Goal: Check status: Check status

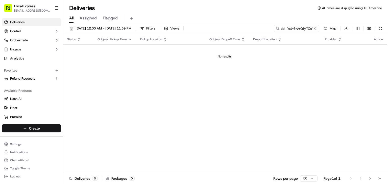
scroll to position [0, 13]
type input "del_YxJ-S-AtQTyTCeVnQkpd1Q A5DD5"
click at [106, 28] on span "09/18/2025 12:00 AM - 09/18/2025 11:59 PM" at bounding box center [104, 28] width 56 height 5
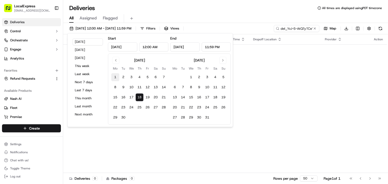
click at [116, 78] on button "1" at bounding box center [115, 77] width 8 height 8
type input "Sep 1, 2025"
click at [139, 98] on button "18" at bounding box center [139, 97] width 8 height 8
type input "Sep 18, 2025"
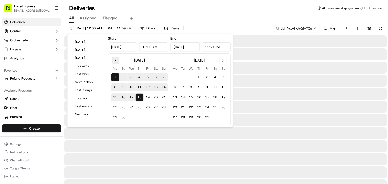
click at [115, 59] on button "Go to previous month" at bounding box center [115, 60] width 7 height 7
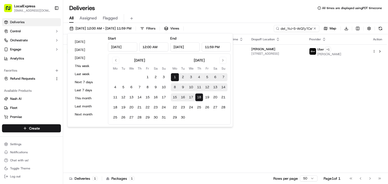
drag, startPoint x: 331, startPoint y: 93, endPoint x: 294, endPoint y: 77, distance: 40.6
click at [331, 93] on div "Status Original Pickup Time Pickup Location Original Dropoff Time Dropoff Locat…" at bounding box center [225, 103] width 324 height 139
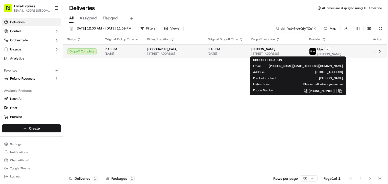
click at [272, 52] on span "536 W Milford St #2, Glendale, CA 91203, USA" at bounding box center [276, 54] width 50 height 4
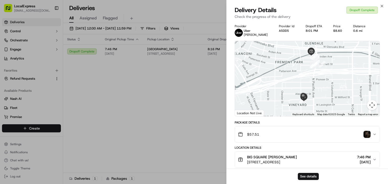
drag, startPoint x: 121, startPoint y: 107, endPoint x: 124, endPoint y: 103, distance: 4.1
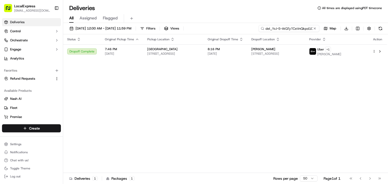
click at [298, 28] on input "del_YxJ-S-AtQTyTCeVnQkpd1Q A5DD5" at bounding box center [289, 28] width 61 height 7
click at [314, 29] on button at bounding box center [314, 28] width 5 height 5
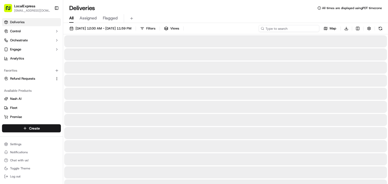
click at [298, 30] on input at bounding box center [289, 28] width 61 height 7
paste input "job_oWkXxL8FKUJxpc3iwXgiUi"
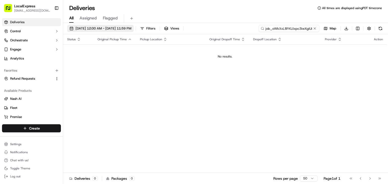
type input "job_oWkXxL8FKUJxpc3iwXgiUi"
click at [131, 27] on span "09/01/2025 12:00 AM - 09/18/2025 11:59 PM" at bounding box center [104, 28] width 56 height 5
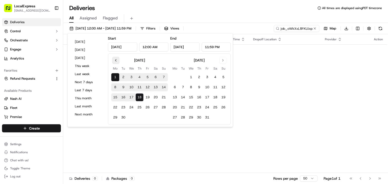
click at [114, 62] on button "Go to previous month" at bounding box center [115, 60] width 7 height 7
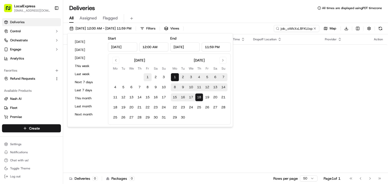
click at [147, 77] on button "1" at bounding box center [147, 77] width 8 height 8
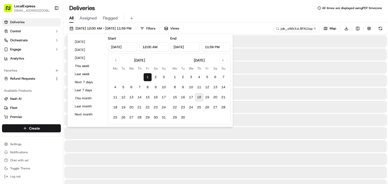
type input "Aug 1, 2025"
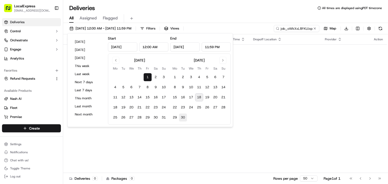
click at [186, 118] on button "30" at bounding box center [183, 118] width 8 height 8
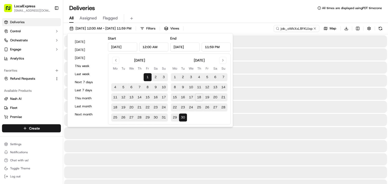
type input "Sep 30, 2025"
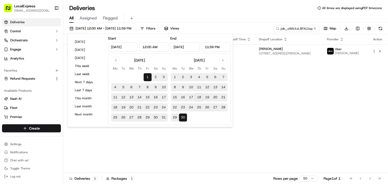
click at [279, 102] on div "Status Original Pickup Time Pickup Location Original Dropoff Time Dropoff Locat…" at bounding box center [225, 103] width 324 height 139
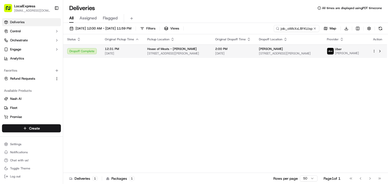
click at [268, 49] on span "[PERSON_NAME]" at bounding box center [271, 49] width 24 height 4
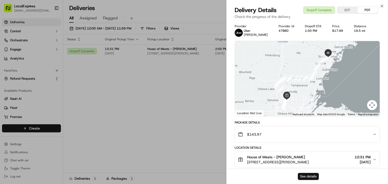
click at [311, 175] on button "See details" at bounding box center [308, 176] width 21 height 7
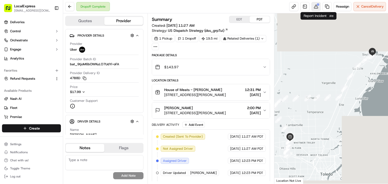
click at [317, 7] on button at bounding box center [315, 6] width 9 height 9
